Goal: Complete application form

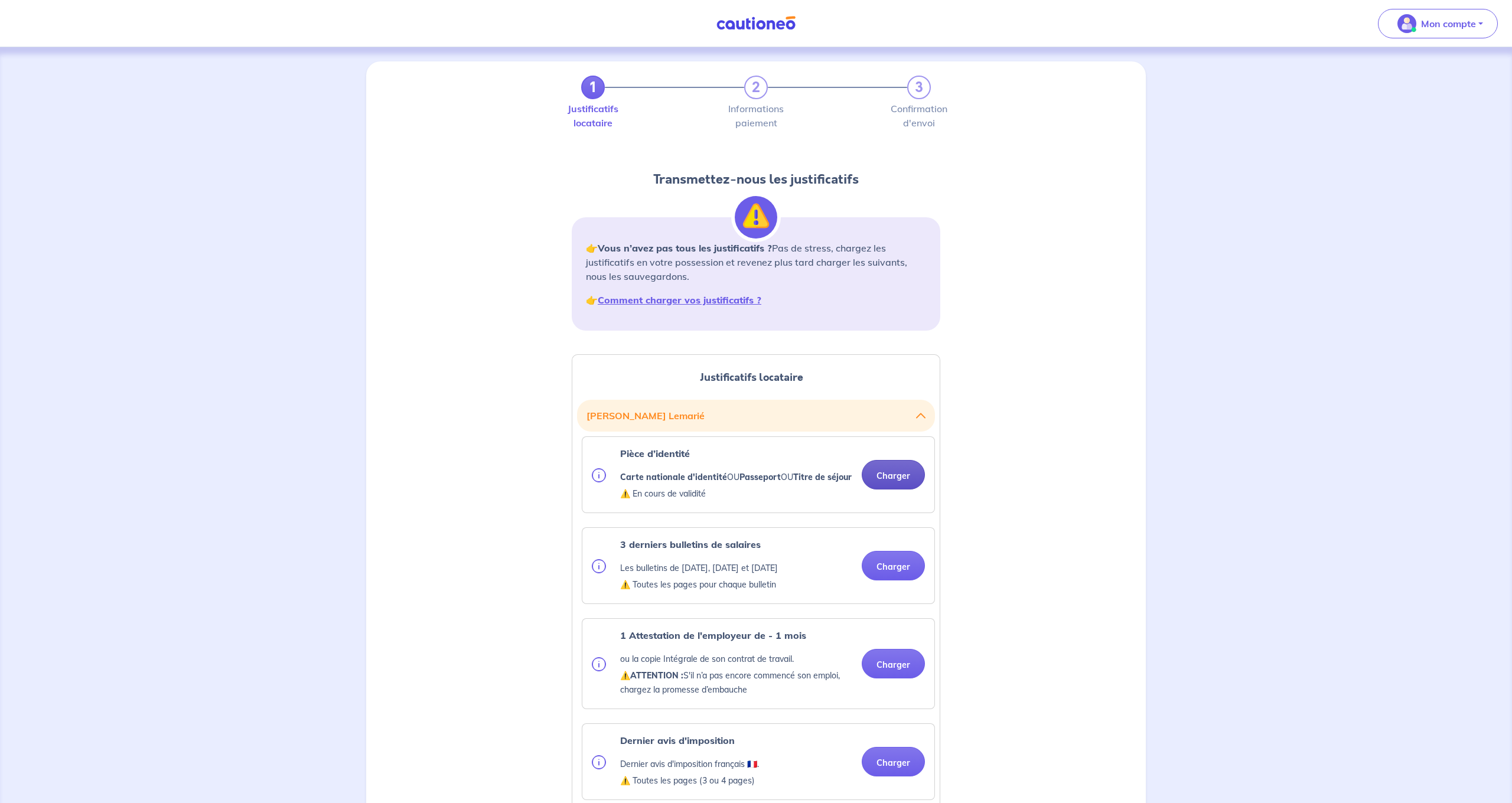
click at [895, 475] on button "Charger" at bounding box center [893, 475] width 63 height 29
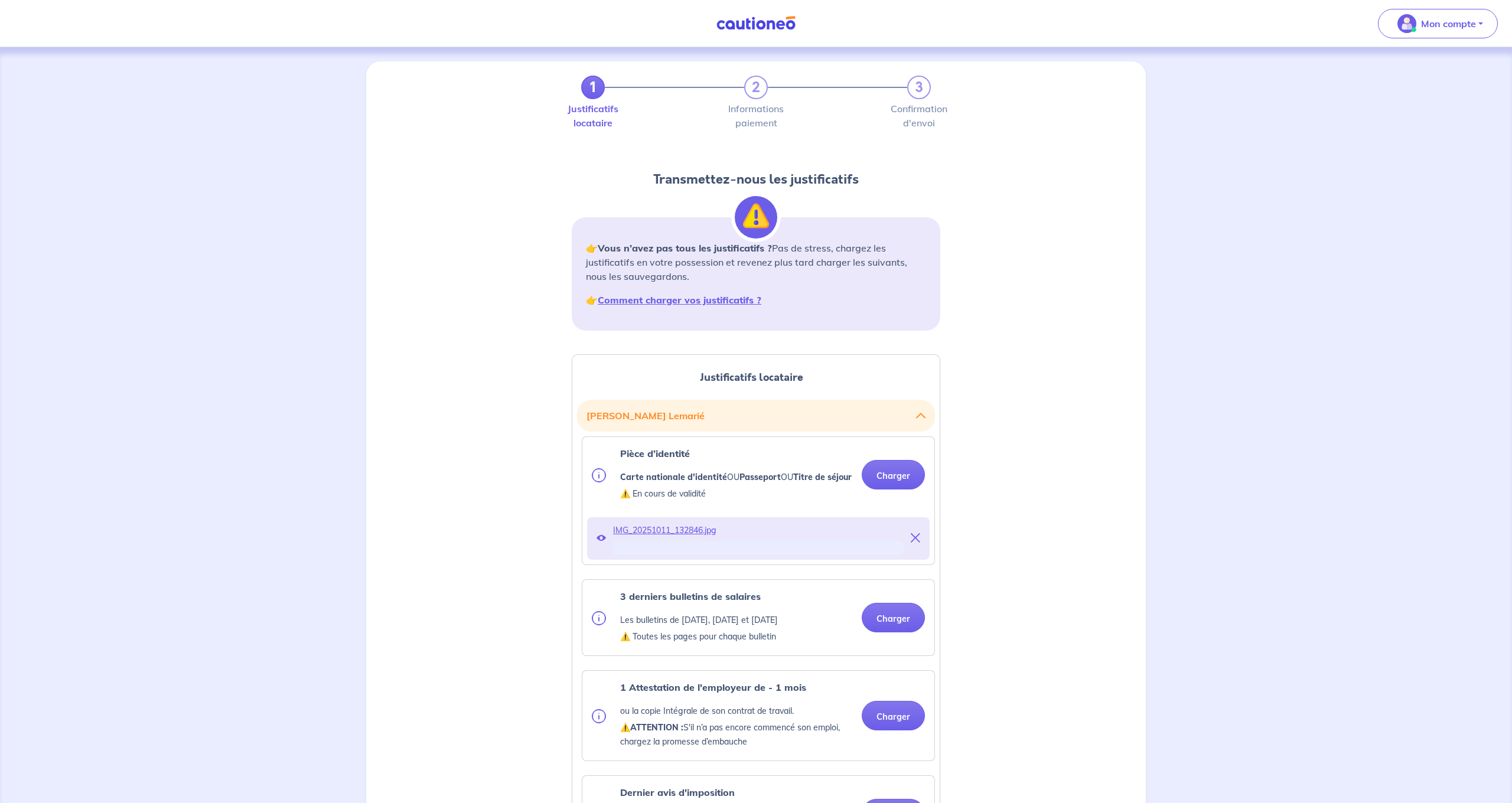
click at [896, 478] on button "Charger" at bounding box center [893, 475] width 63 height 29
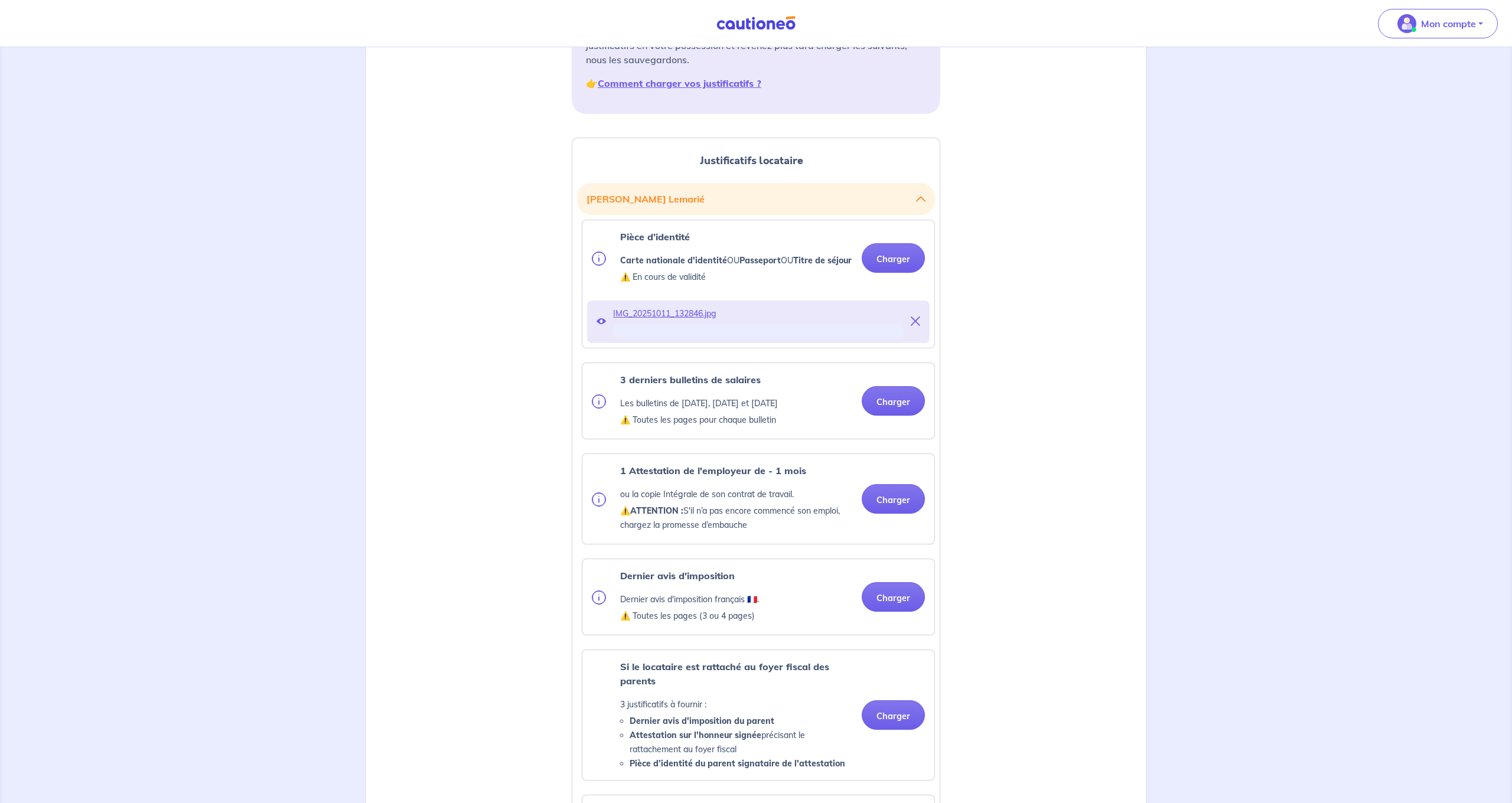
scroll to position [217, 0]
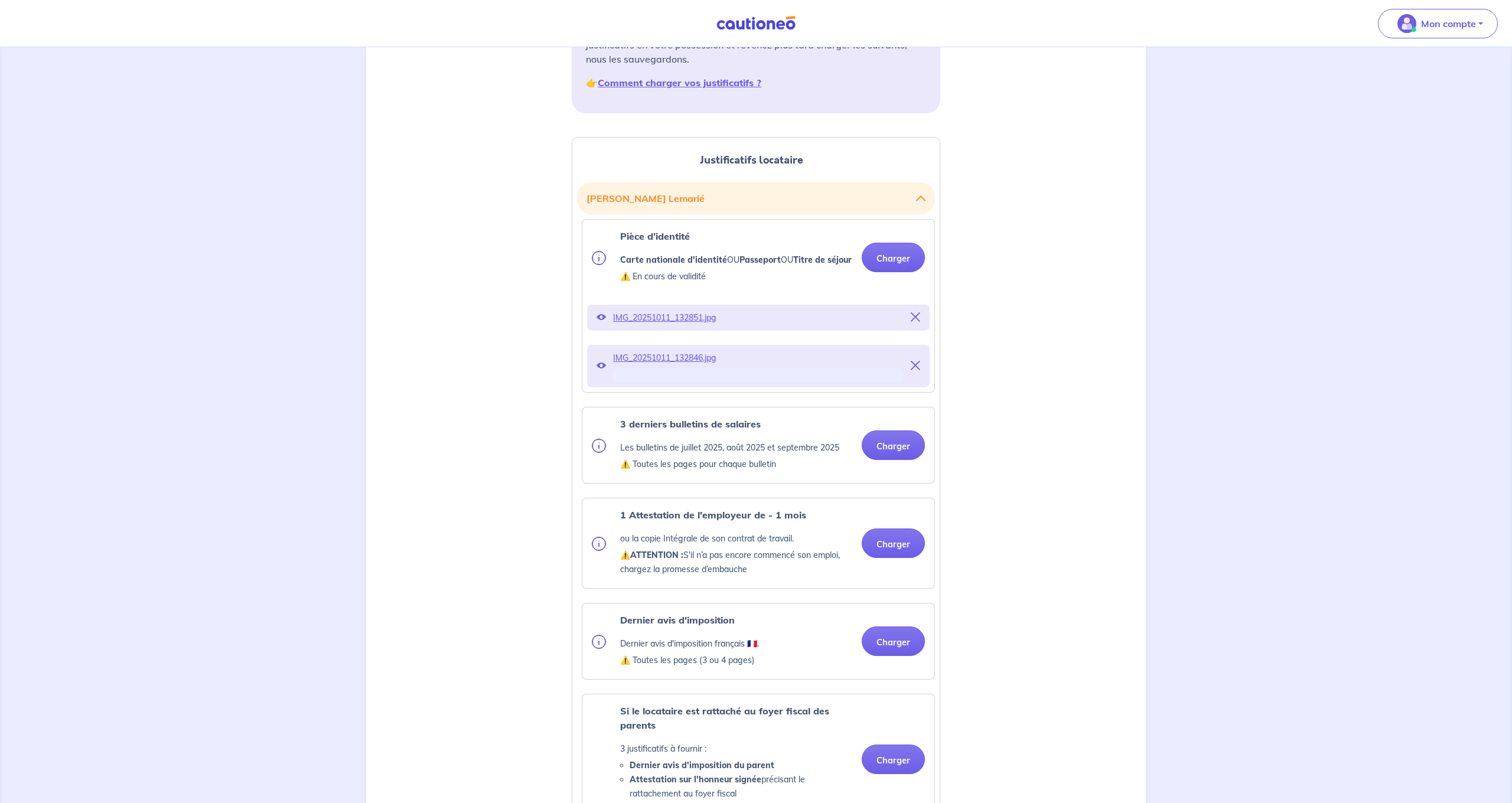
click at [876, 407] on ul "Pièce d’identité Carte nationale d'identité OU Passeport OU Titre de séjour ⚠️ …" at bounding box center [756, 646] width 358 height 854
click at [909, 460] on button "Charger" at bounding box center [893, 445] width 63 height 29
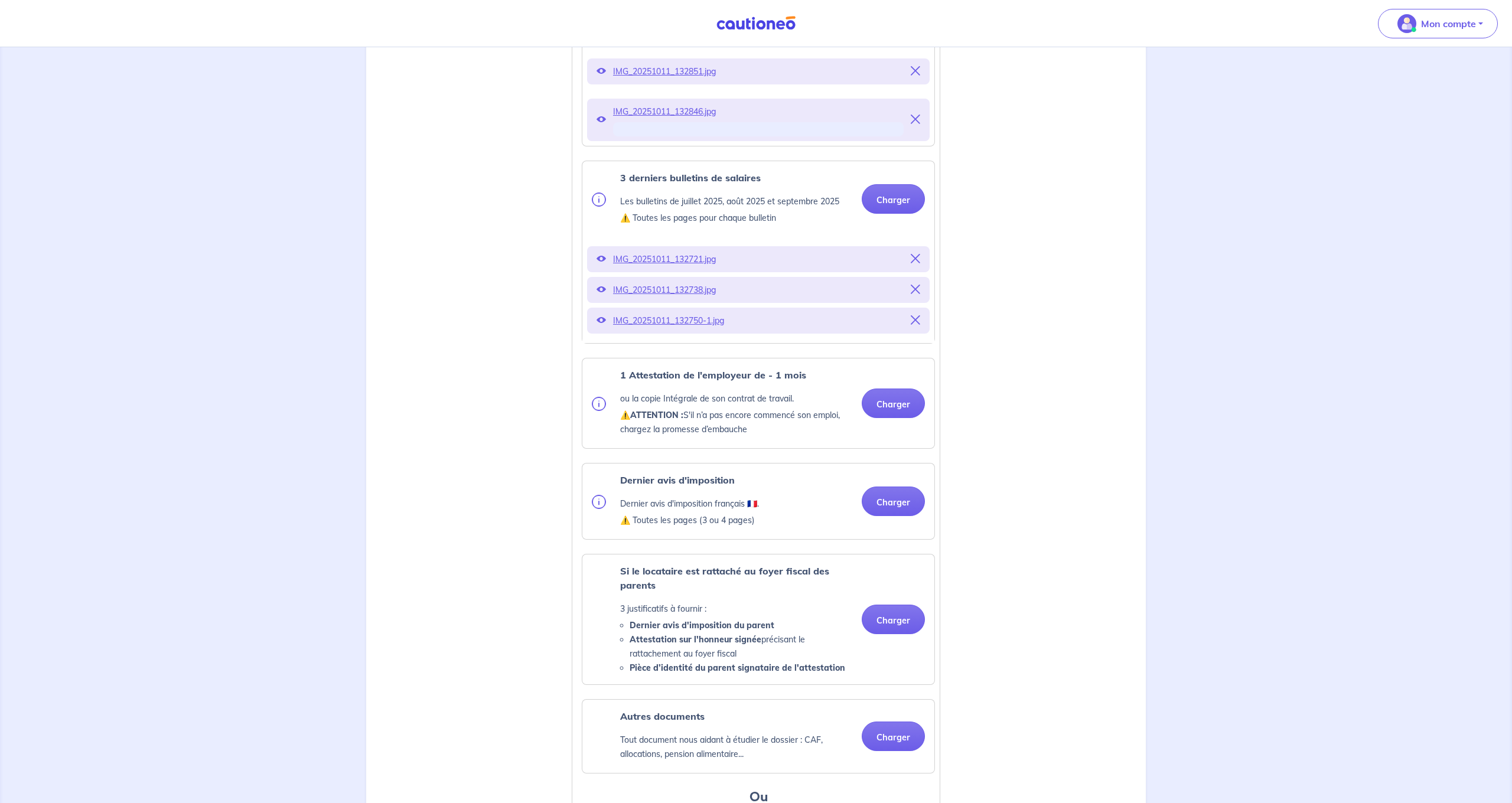
scroll to position [464, 0]
click at [887, 417] on button "Charger" at bounding box center [893, 403] width 63 height 29
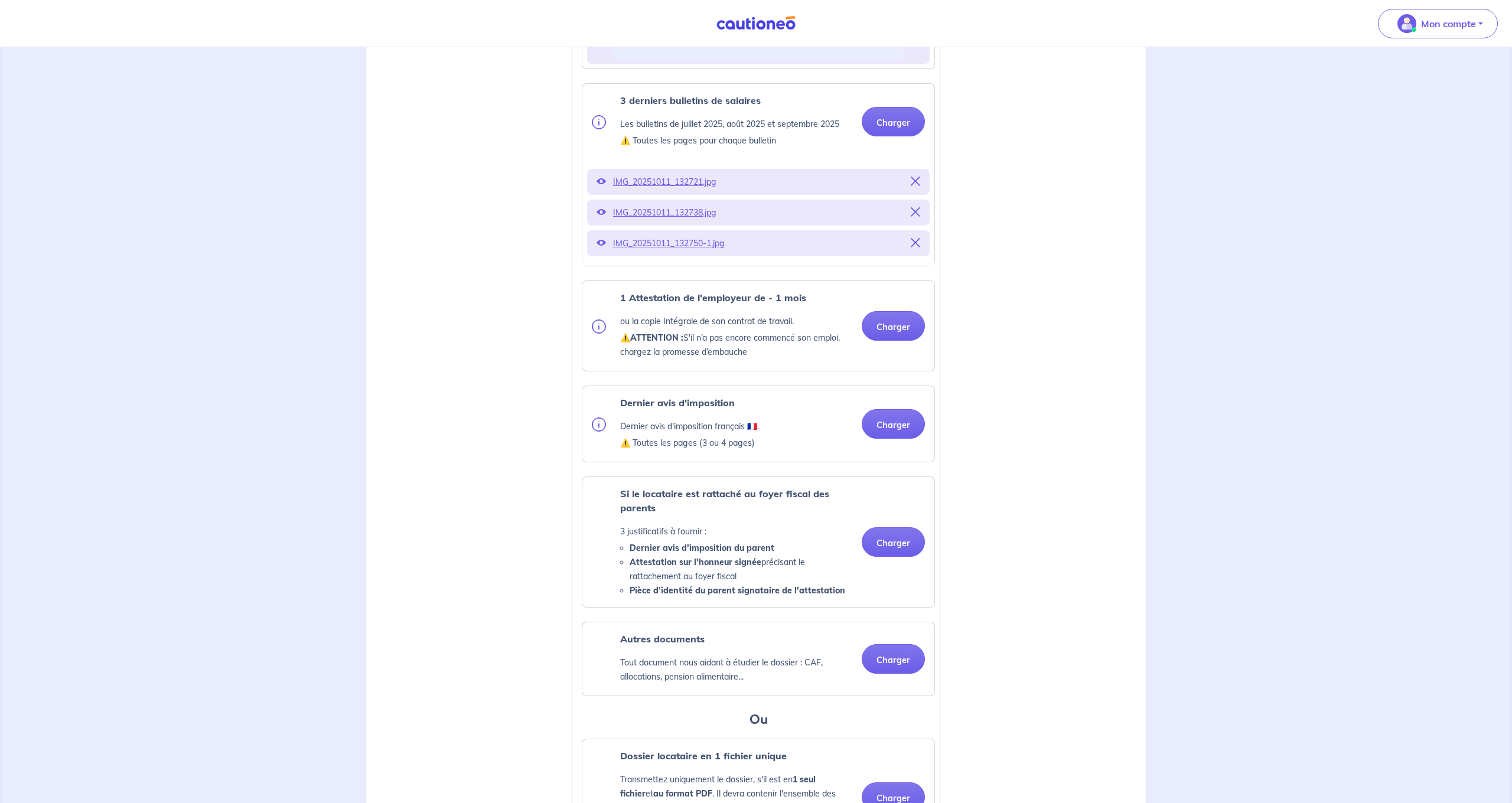
scroll to position [557, 0]
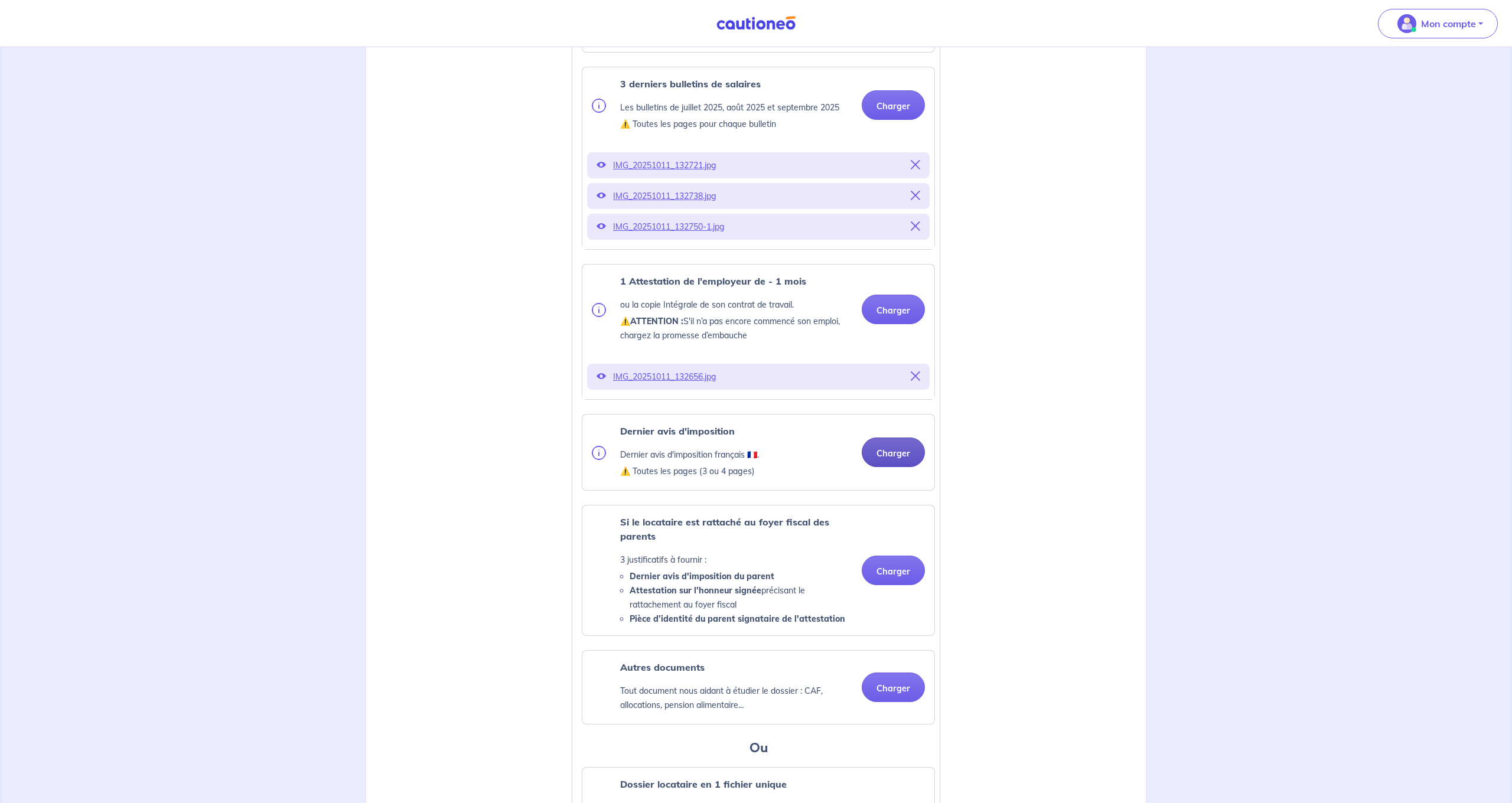
click at [895, 465] on button "Charger" at bounding box center [893, 452] width 63 height 29
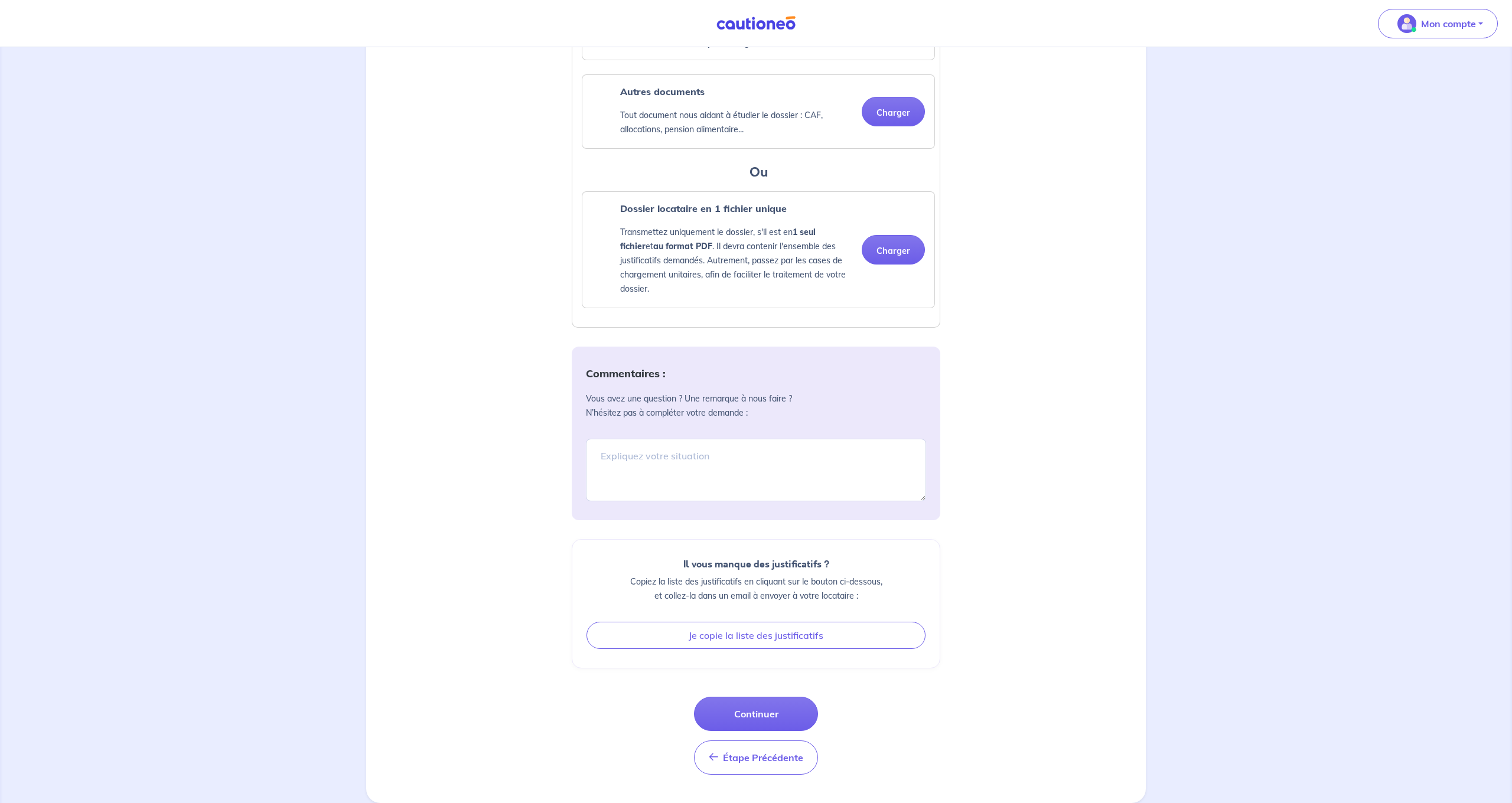
scroll to position [1180, 0]
click at [768, 720] on button "Continuer" at bounding box center [756, 714] width 124 height 34
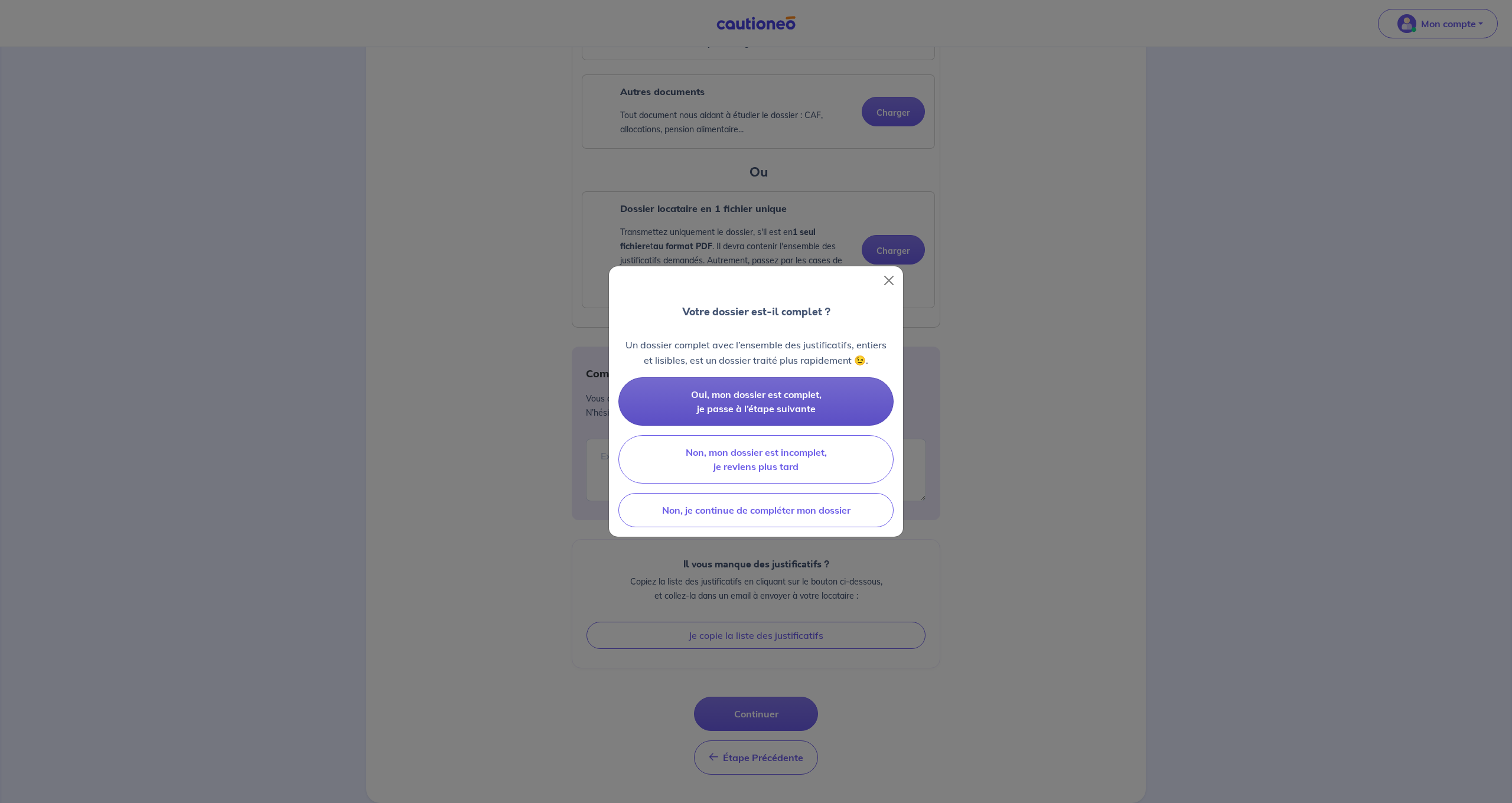
click at [837, 396] on button "Oui, mon dossier est complet, je passe à l’étape suivante" at bounding box center [756, 402] width 275 height 48
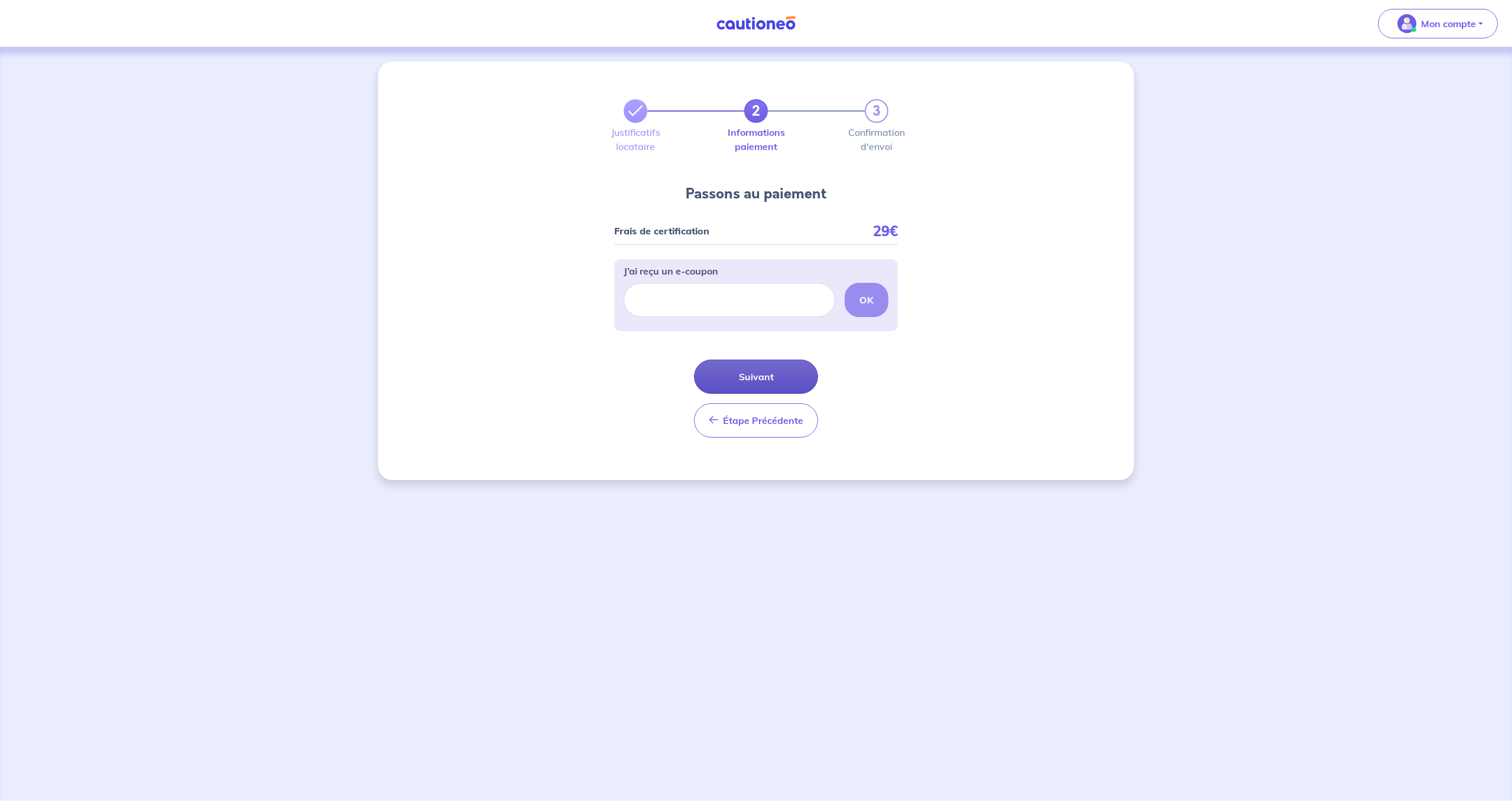
click at [770, 381] on button "Suivant" at bounding box center [756, 377] width 124 height 34
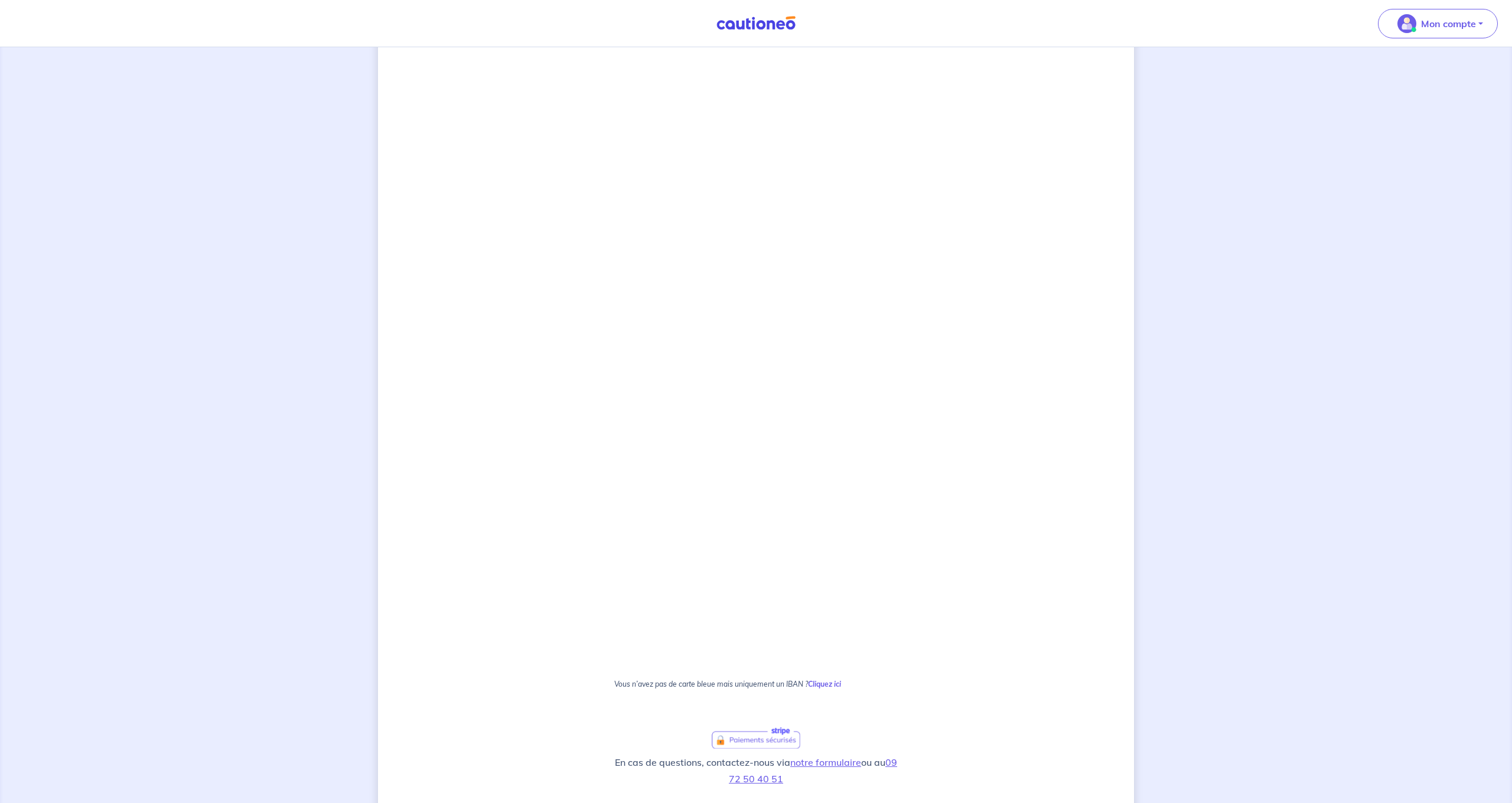
scroll to position [200, 0]
click at [934, 523] on div "2 3 Justificatifs locataire Informations paiement Confirmation d'envoi Passons …" at bounding box center [756, 400] width 756 height 1077
click at [987, 563] on div "2 3 Justificatifs locataire Informations paiement Confirmation d'envoi Passons …" at bounding box center [756, 400] width 756 height 1077
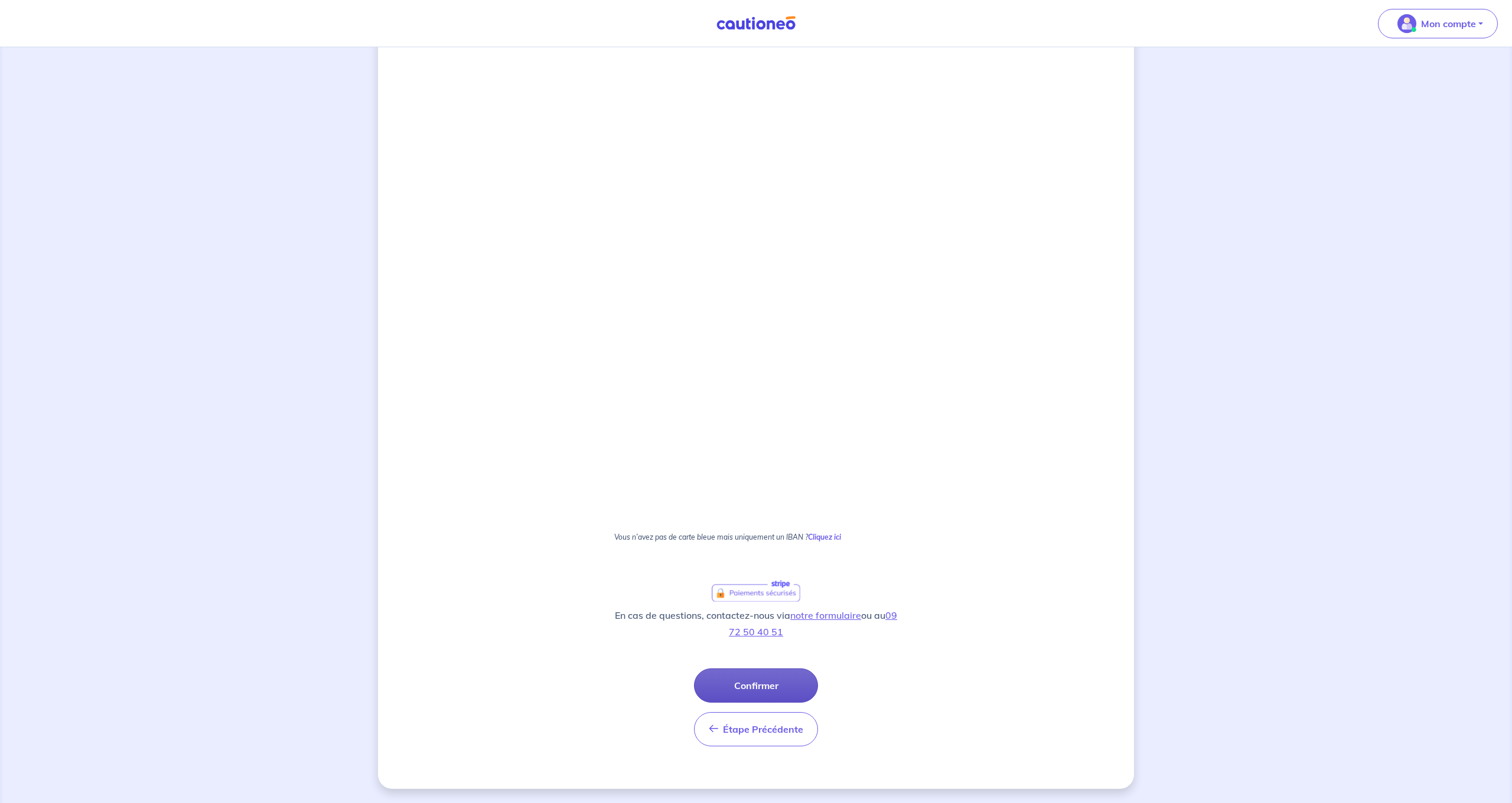
scroll to position [350, 0]
click at [789, 686] on button "Confirmer" at bounding box center [756, 685] width 124 height 34
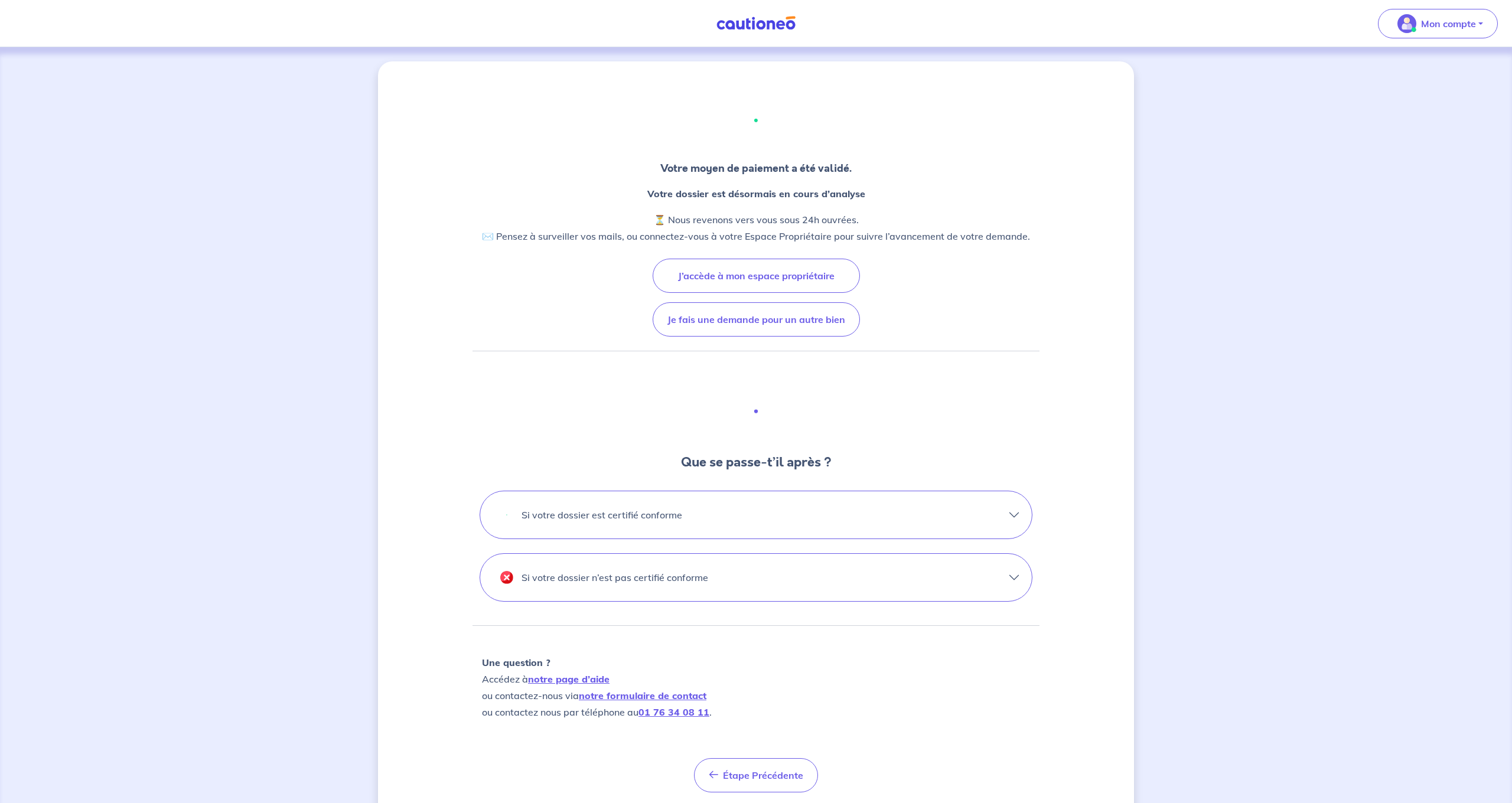
scroll to position [4, 0]
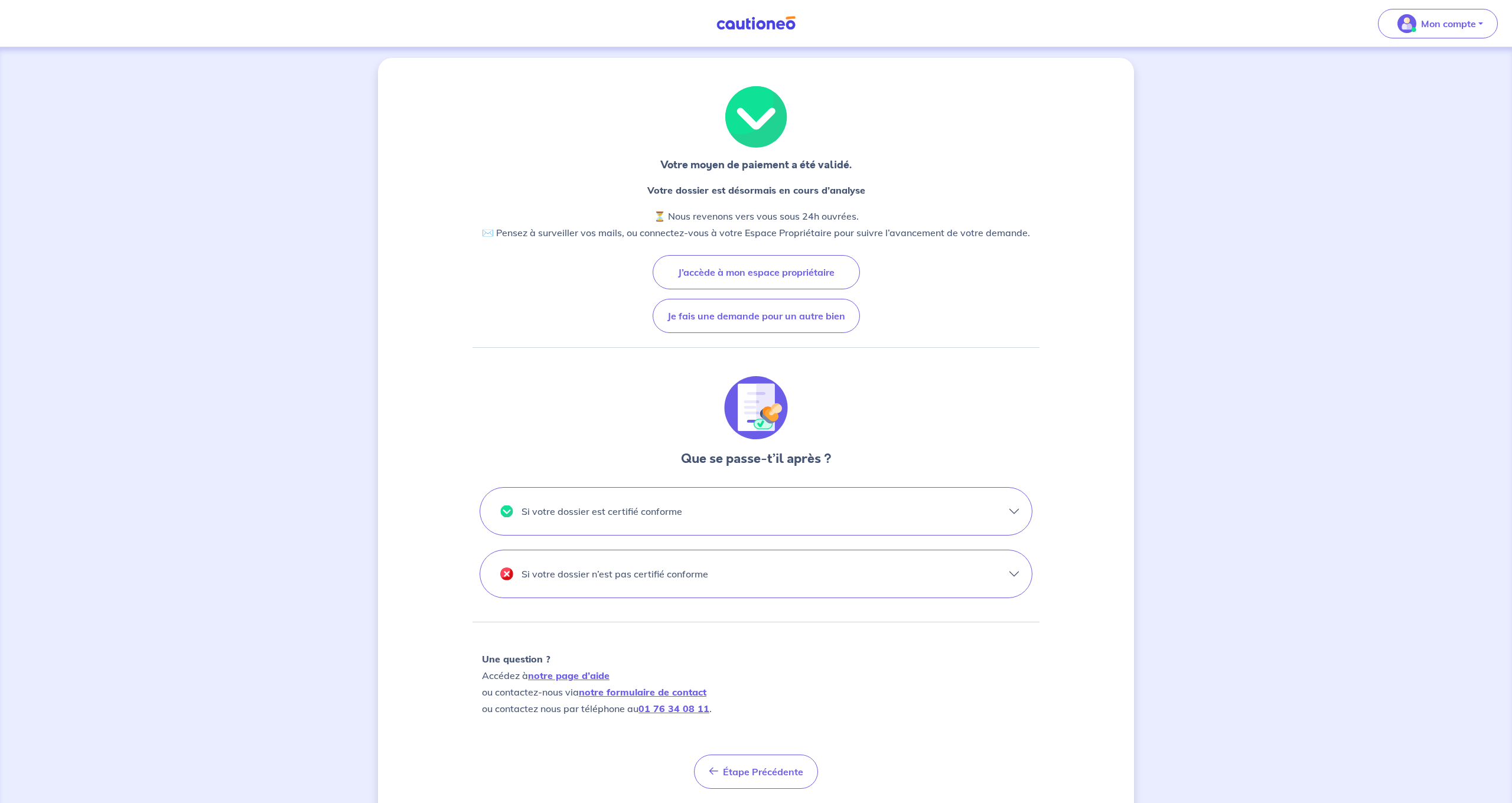
click at [813, 499] on button "Si votre dossier est certifié conforme" at bounding box center [756, 511] width 552 height 48
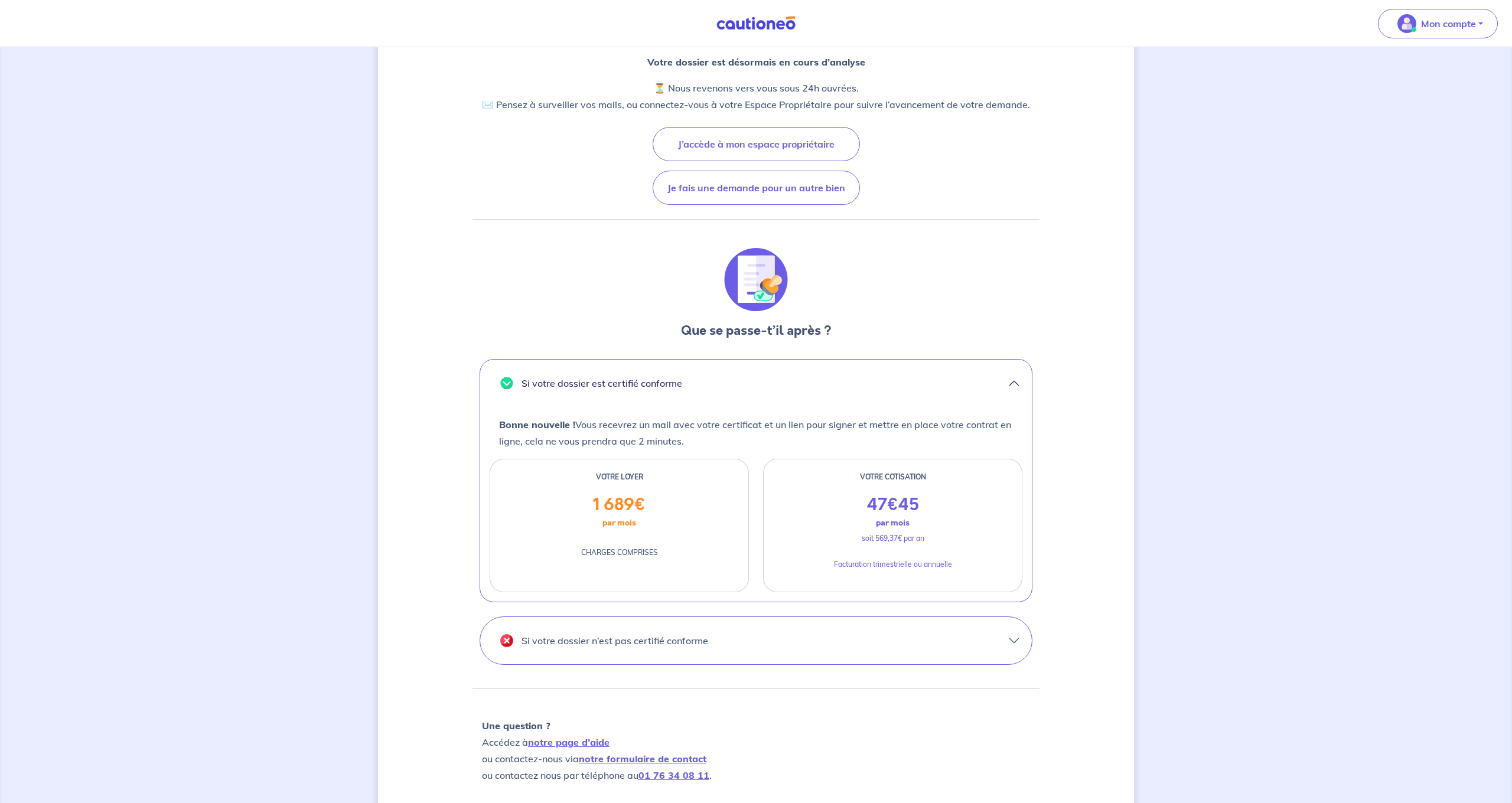
scroll to position [135, 0]
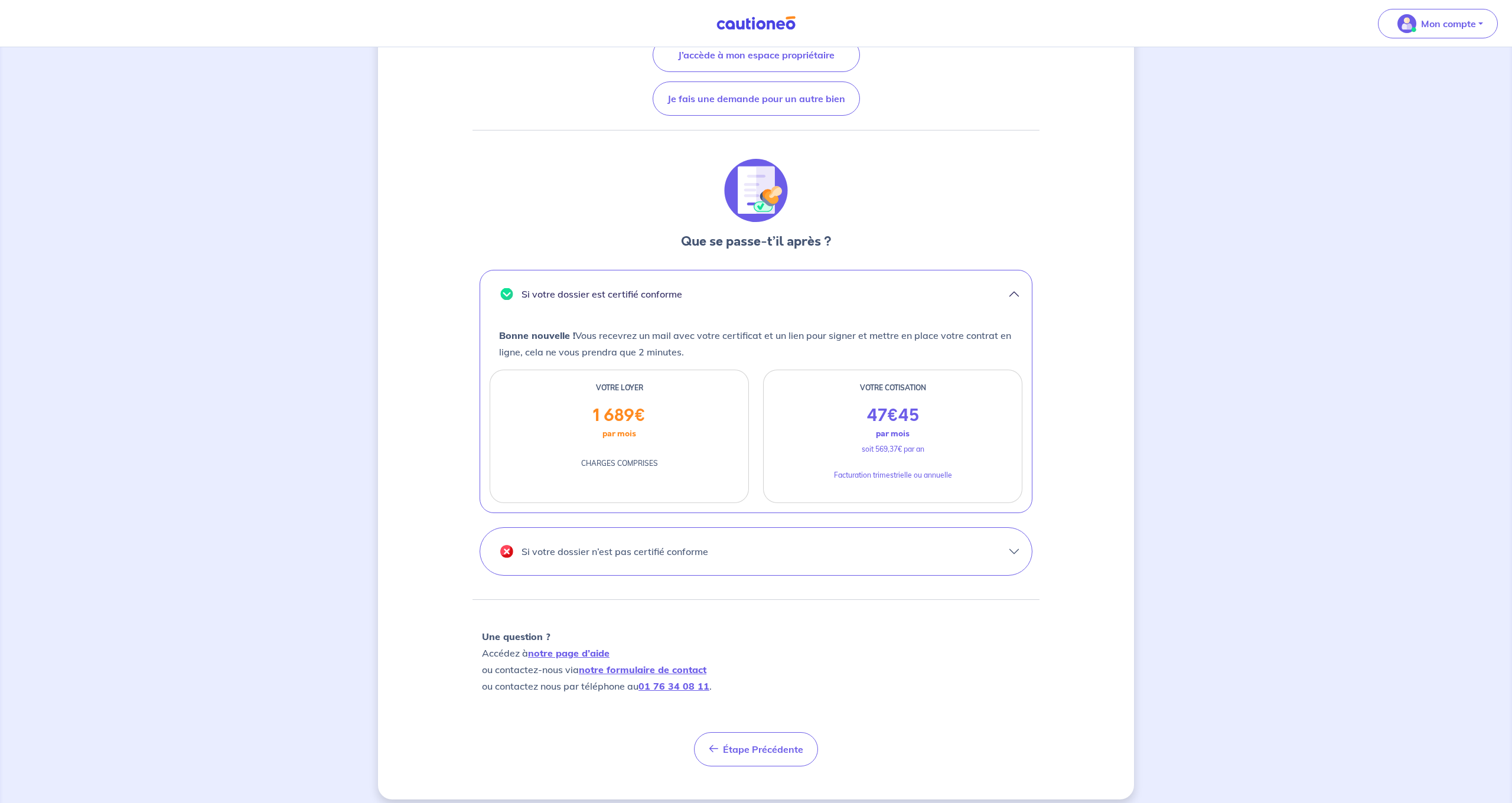
click at [711, 525] on div "Si votre dossier est certifié conforme Bonne nouvelle ! Vous recevrez un mail a…" at bounding box center [756, 430] width 553 height 320
click at [710, 529] on button "Si votre dossier n’est pas certifié conforme" at bounding box center [756, 551] width 552 height 48
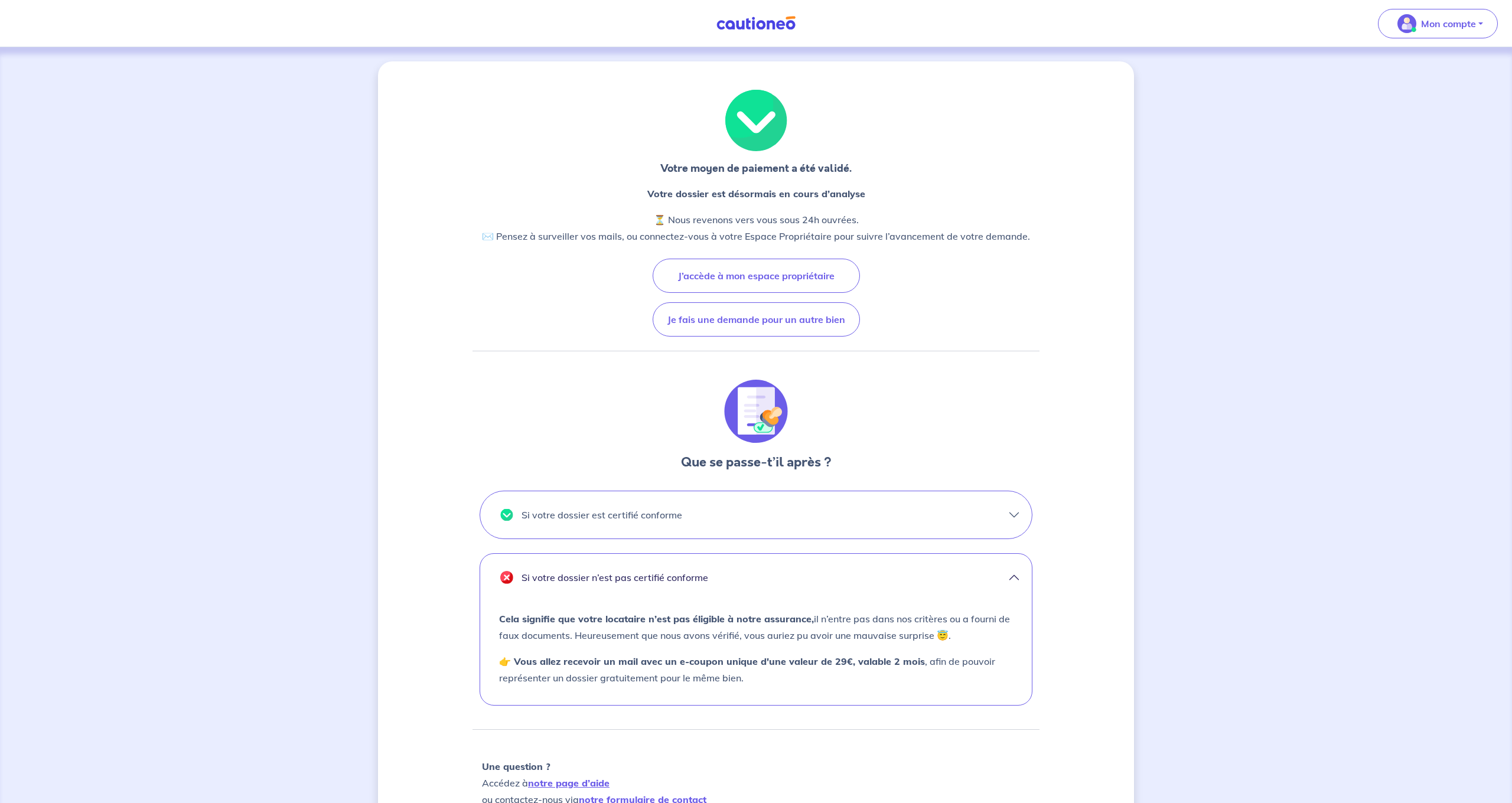
scroll to position [0, 0]
